Goal: Information Seeking & Learning: Learn about a topic

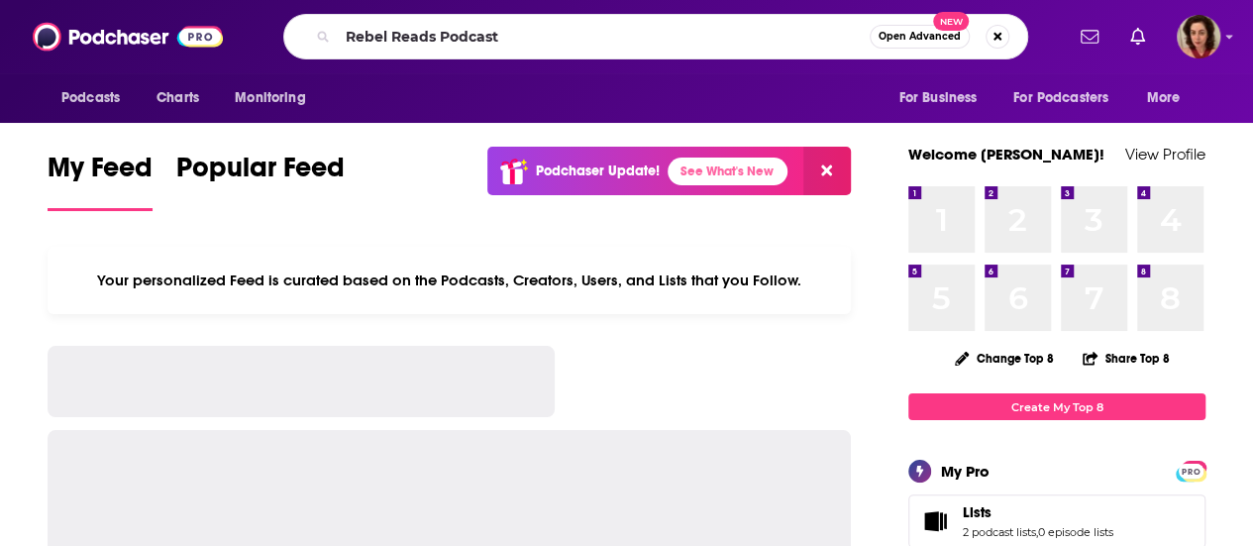
type input "Rebel Reads Podcast"
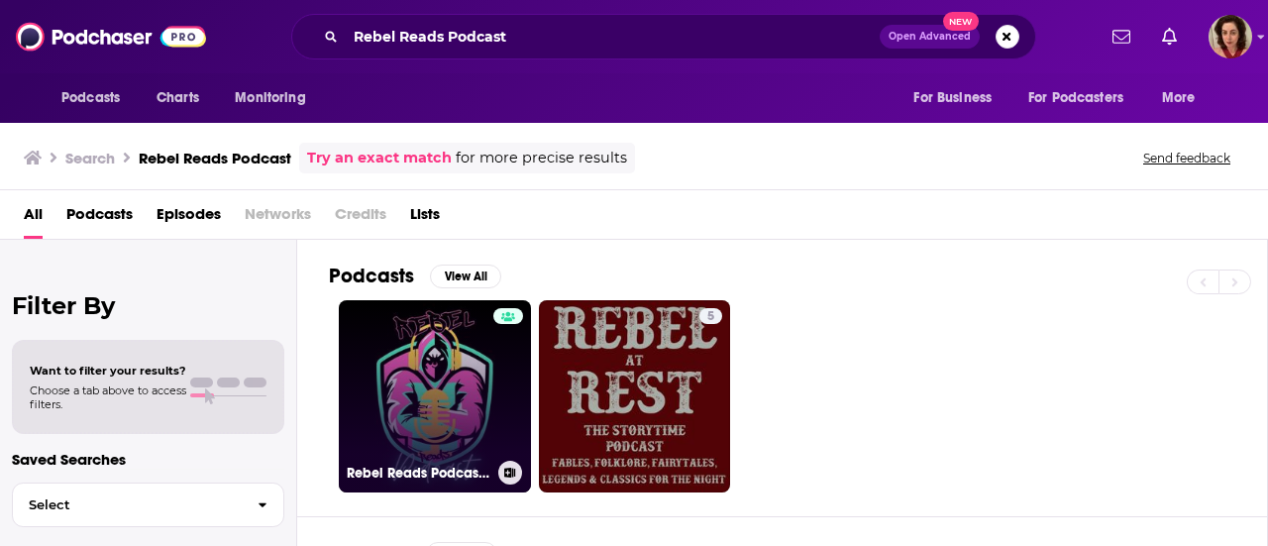
click at [440, 375] on link "Rebel Reads Podcast-Join The Rebellion!" at bounding box center [435, 396] width 192 height 192
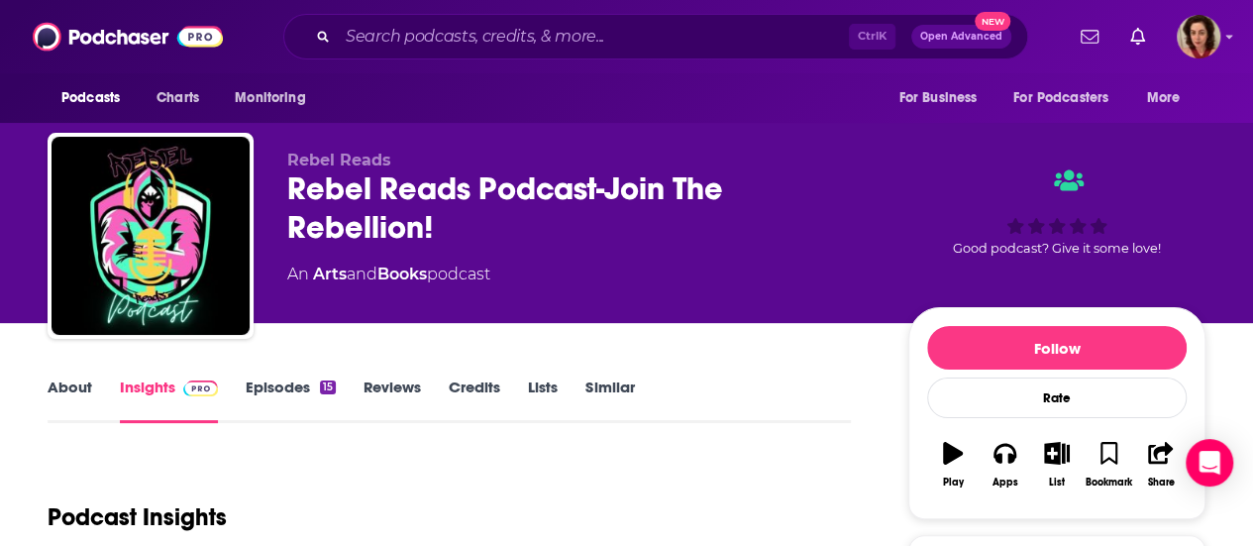
click at [280, 387] on link "Episodes 15" at bounding box center [291, 400] width 90 height 46
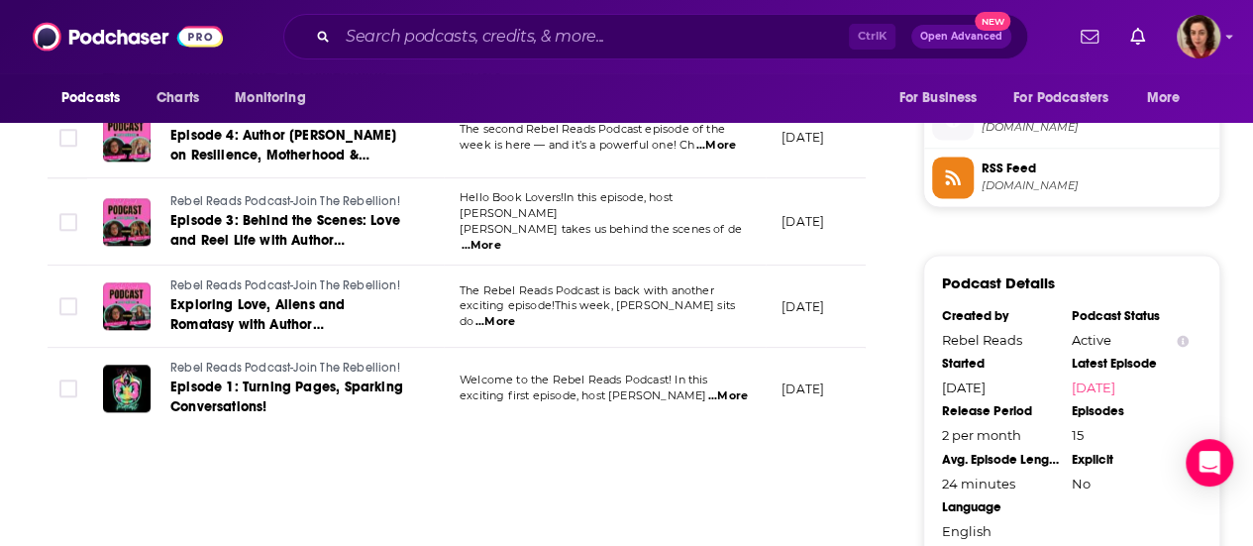
scroll to position [1449, 0]
